Goal: Find specific page/section: Find specific page/section

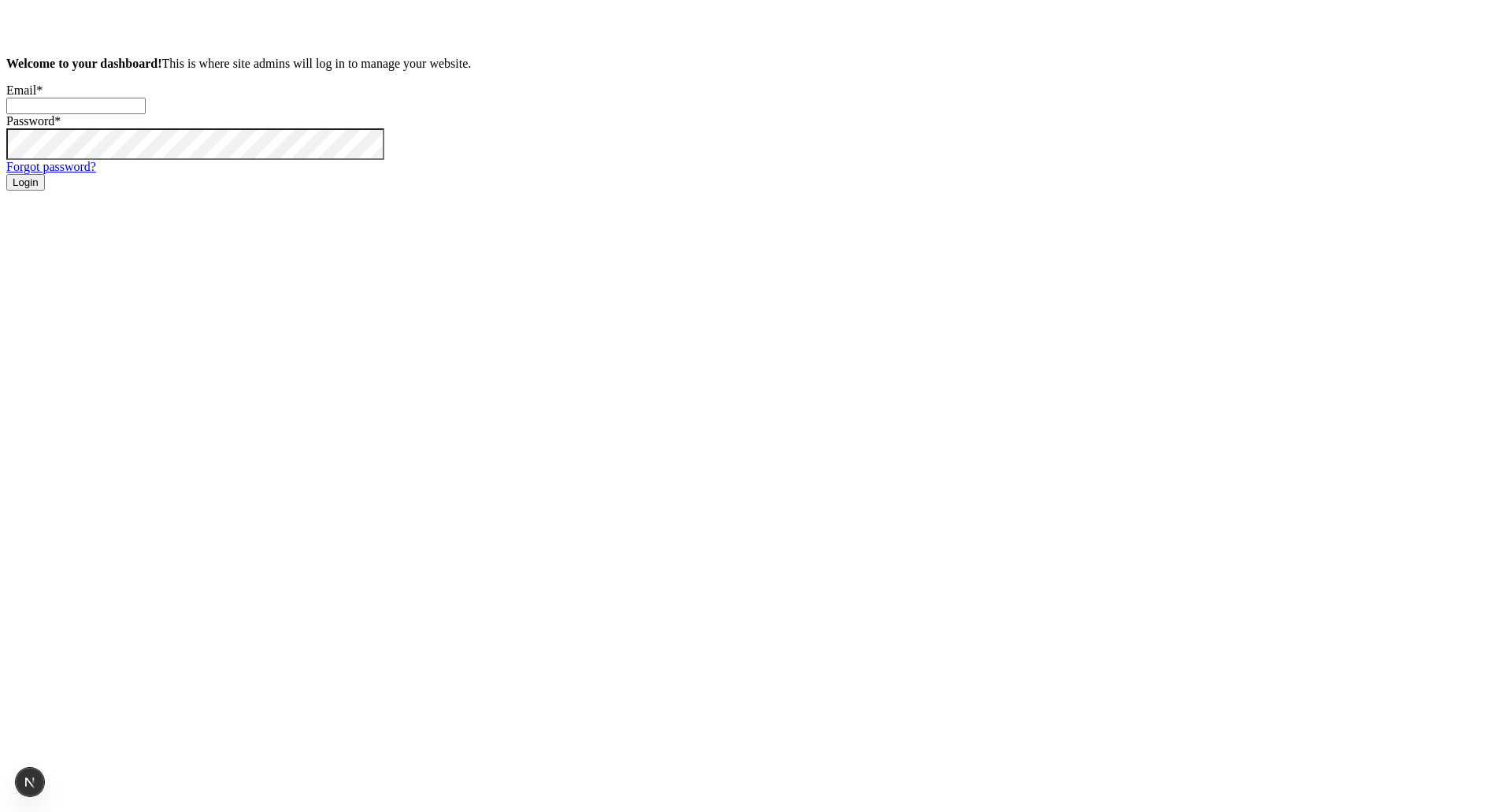
type input "[EMAIL_ADDRESS][DOMAIN_NAME]"
click at [45, 191] on button "Login" at bounding box center [25, 182] width 39 height 16
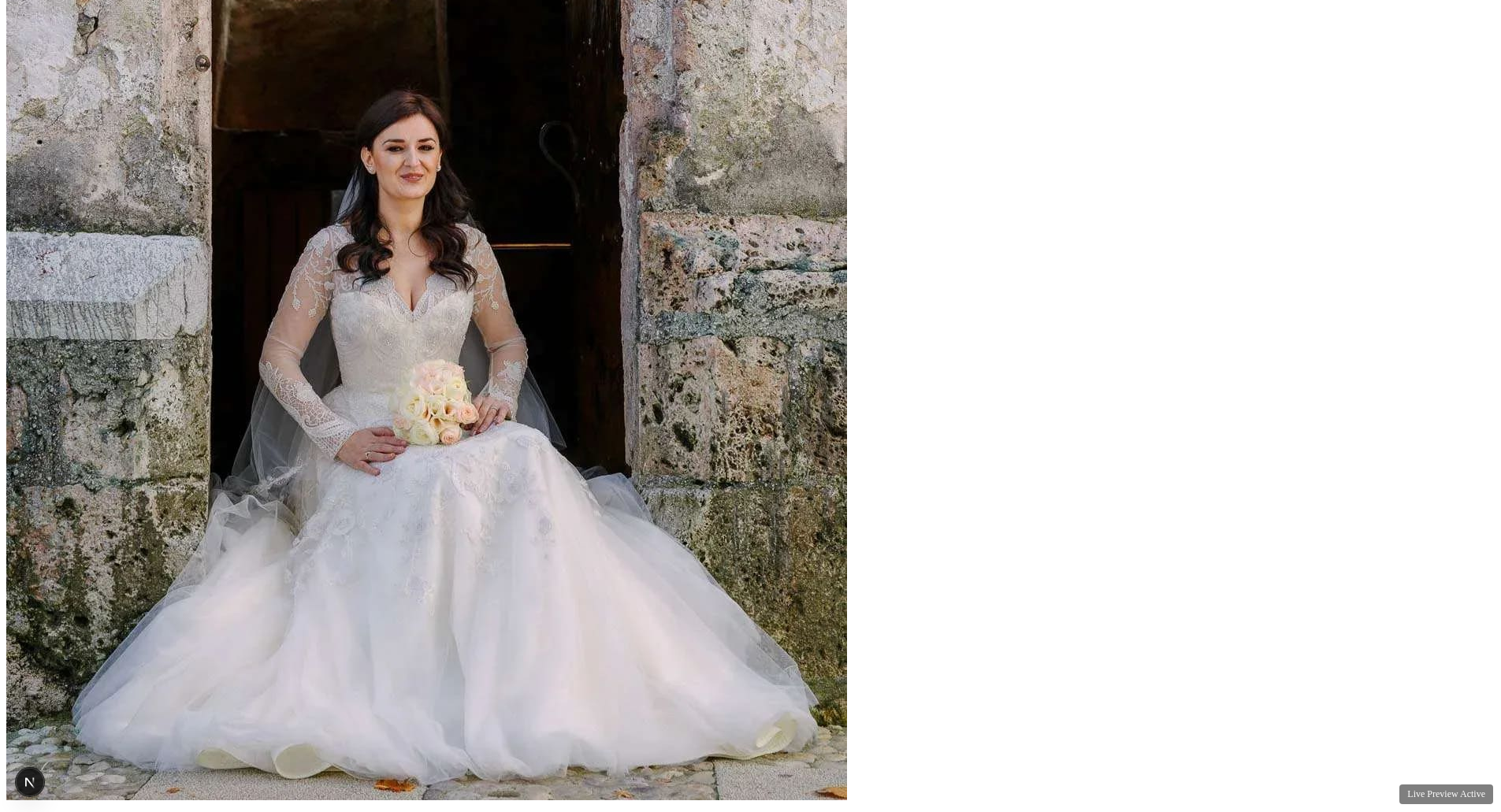
scroll to position [4173, 0]
